Goal: Transaction & Acquisition: Purchase product/service

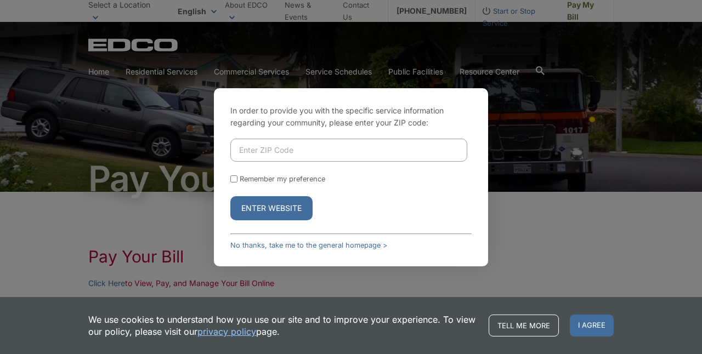
click at [287, 148] on input "Enter ZIP Code" at bounding box center [348, 150] width 237 height 23
type input "90623"
click at [235, 179] on input "Remember my preference" at bounding box center [233, 178] width 7 height 7
checkbox input "true"
click at [256, 205] on button "Enter Website" at bounding box center [271, 208] width 82 height 24
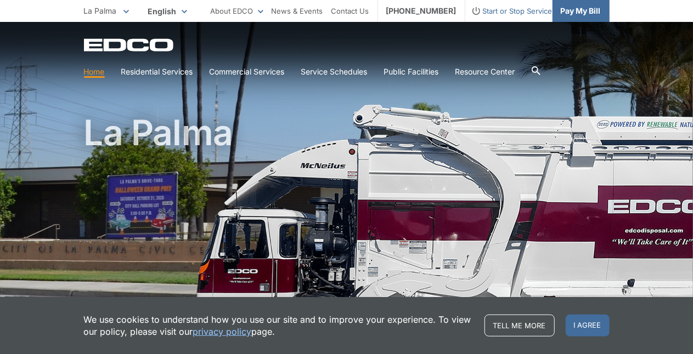
click at [577, 9] on span "Pay My Bill" at bounding box center [580, 11] width 40 height 12
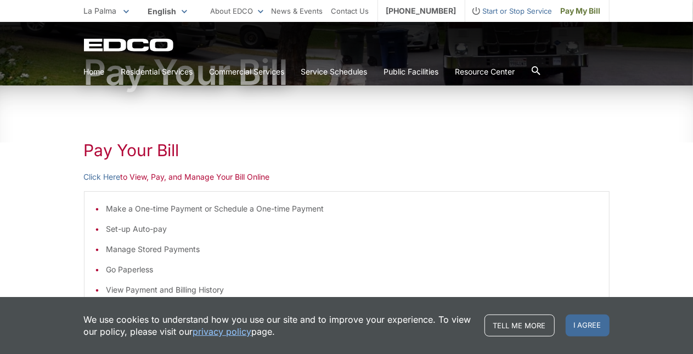
scroll to position [170, 0]
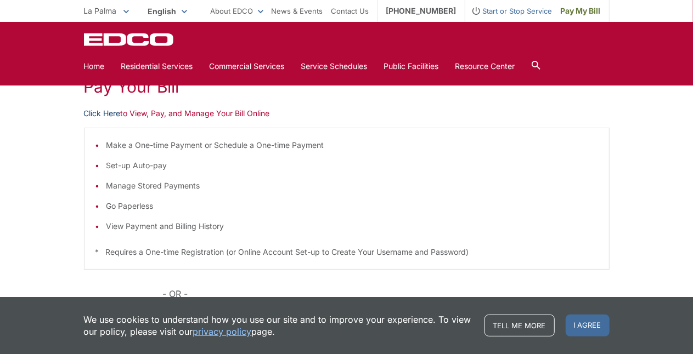
click at [103, 114] on link "Click Here" at bounding box center [102, 113] width 37 height 12
click at [598, 83] on div "EDCO Logo Home Residential Services Curbside Pickup Recycling Organic Recycling…" at bounding box center [346, 54] width 693 height 64
